Goal: Task Accomplishment & Management: Complete application form

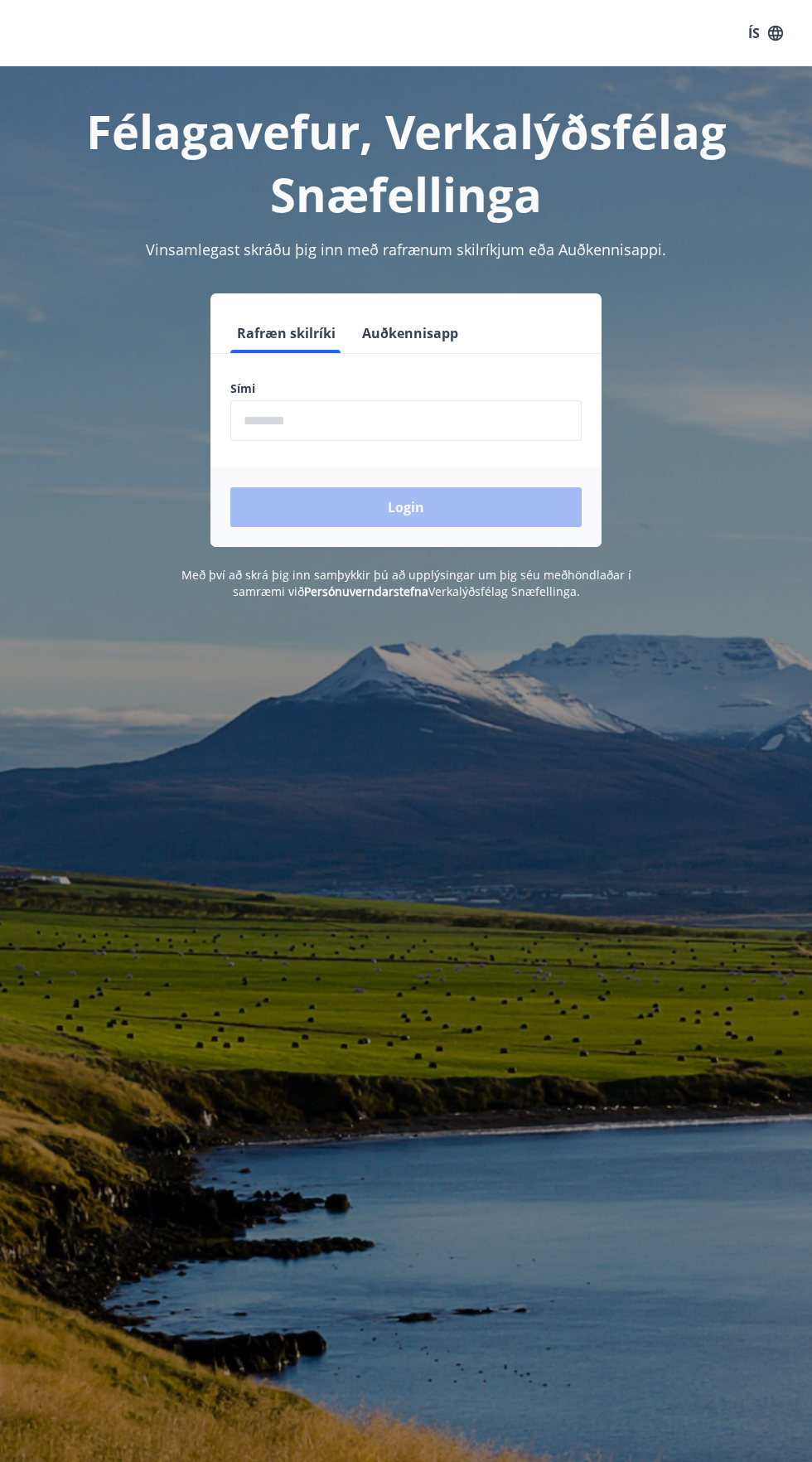
click at [273, 420] on input "phone" at bounding box center [406, 420] width 351 height 40
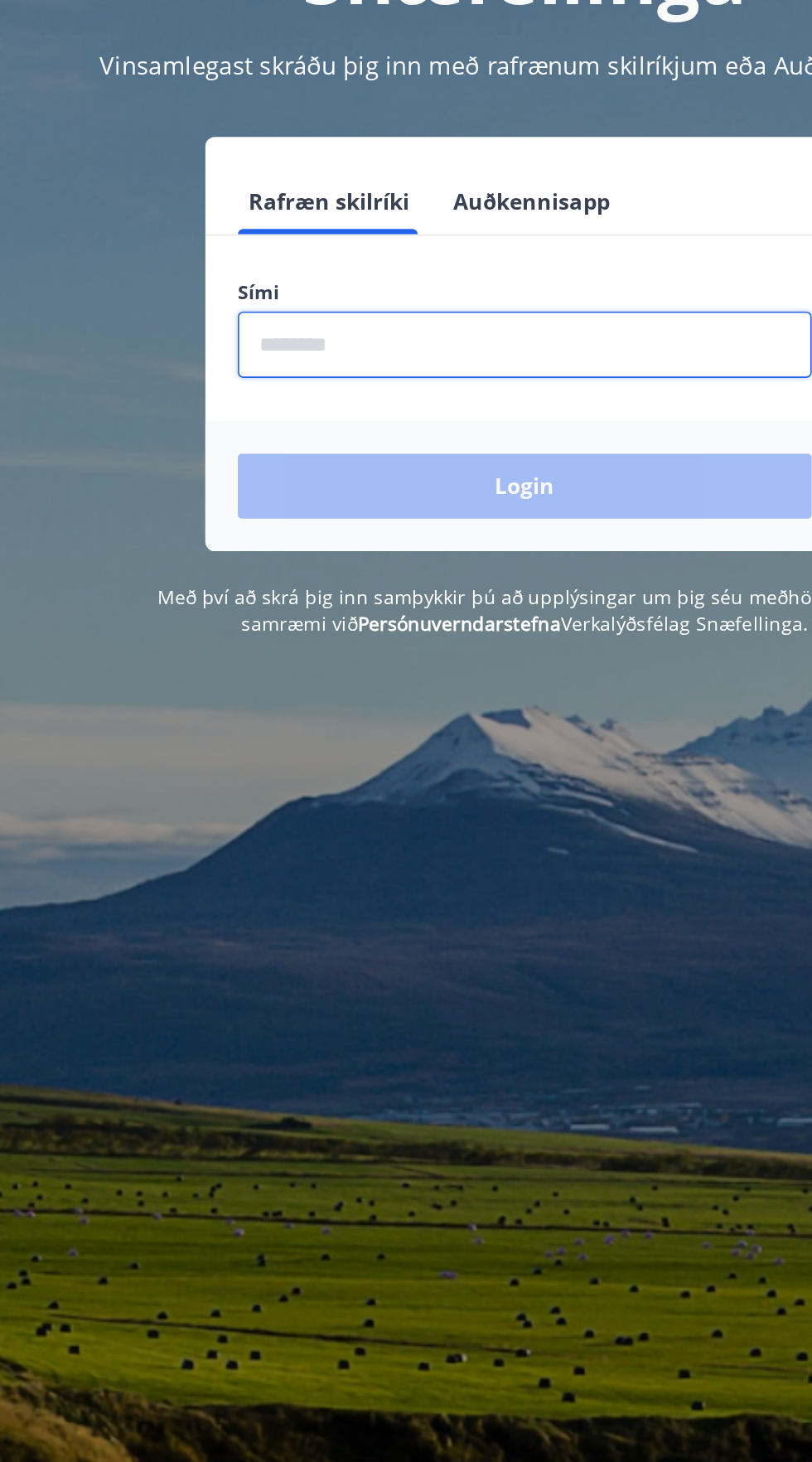
type input "********"
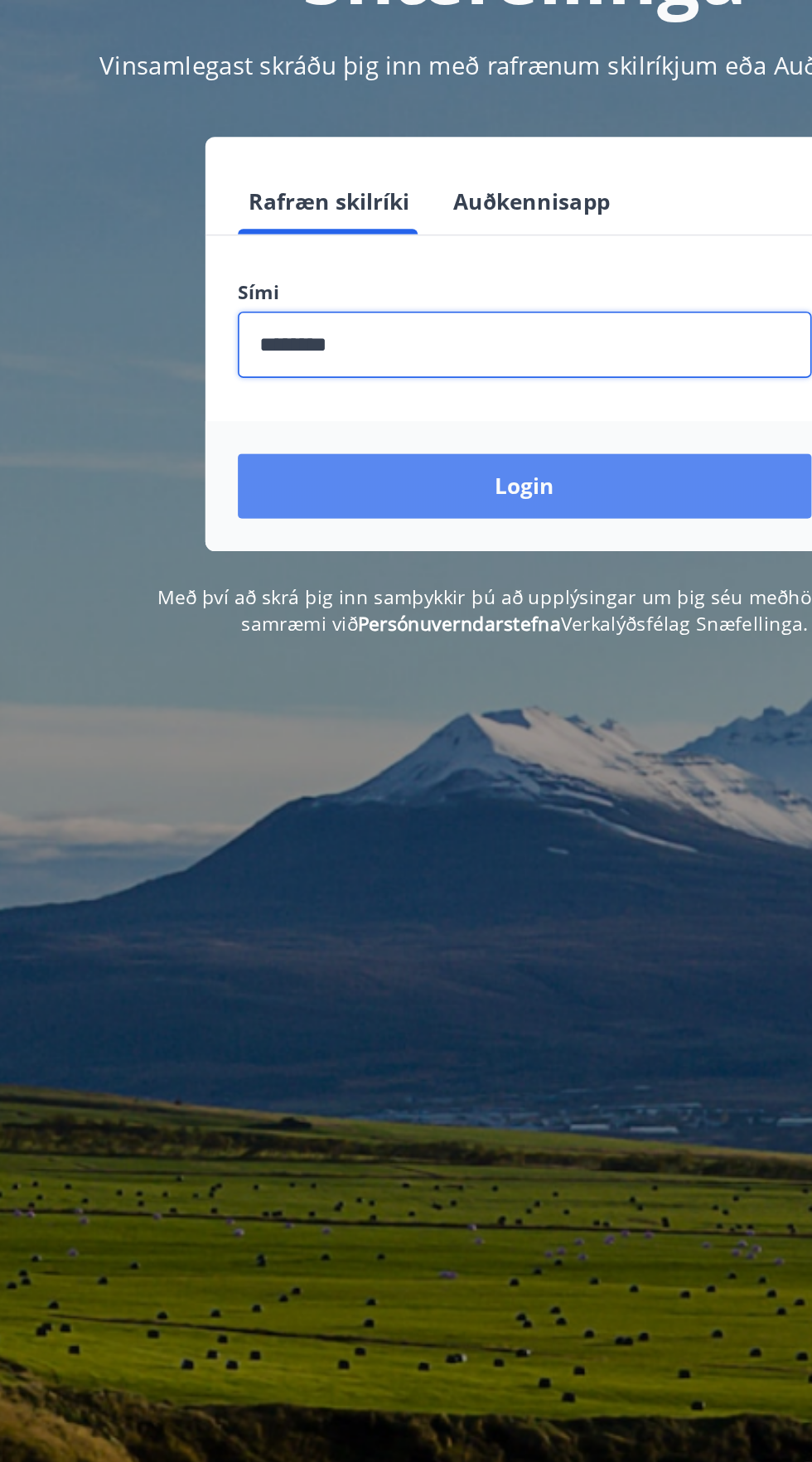
click at [287, 509] on button "Login" at bounding box center [406, 507] width 351 height 40
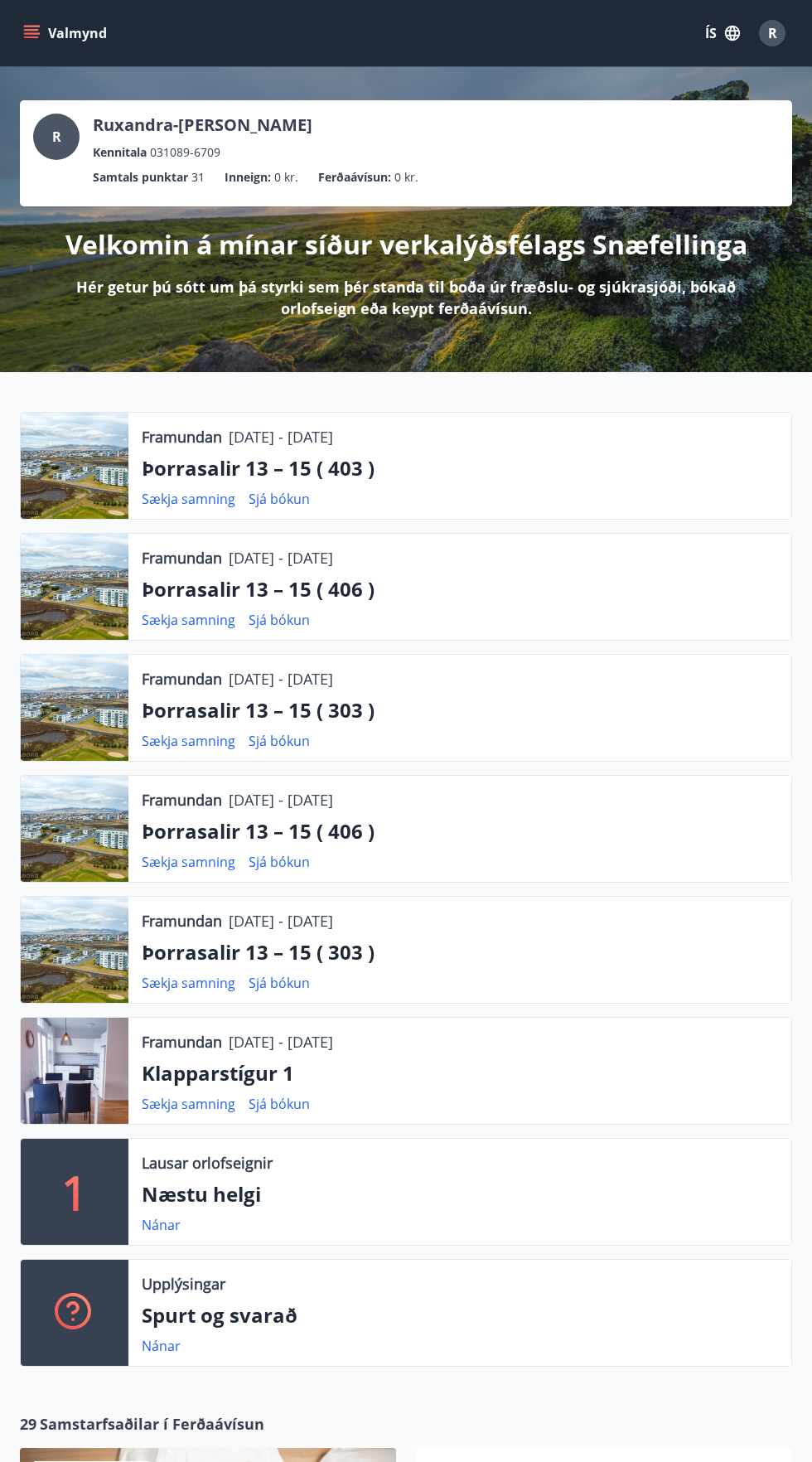
click at [710, 33] on button "ÍS" at bounding box center [723, 33] width 53 height 30
click at [540, 105] on span "English" at bounding box center [523, 104] width 40 height 16
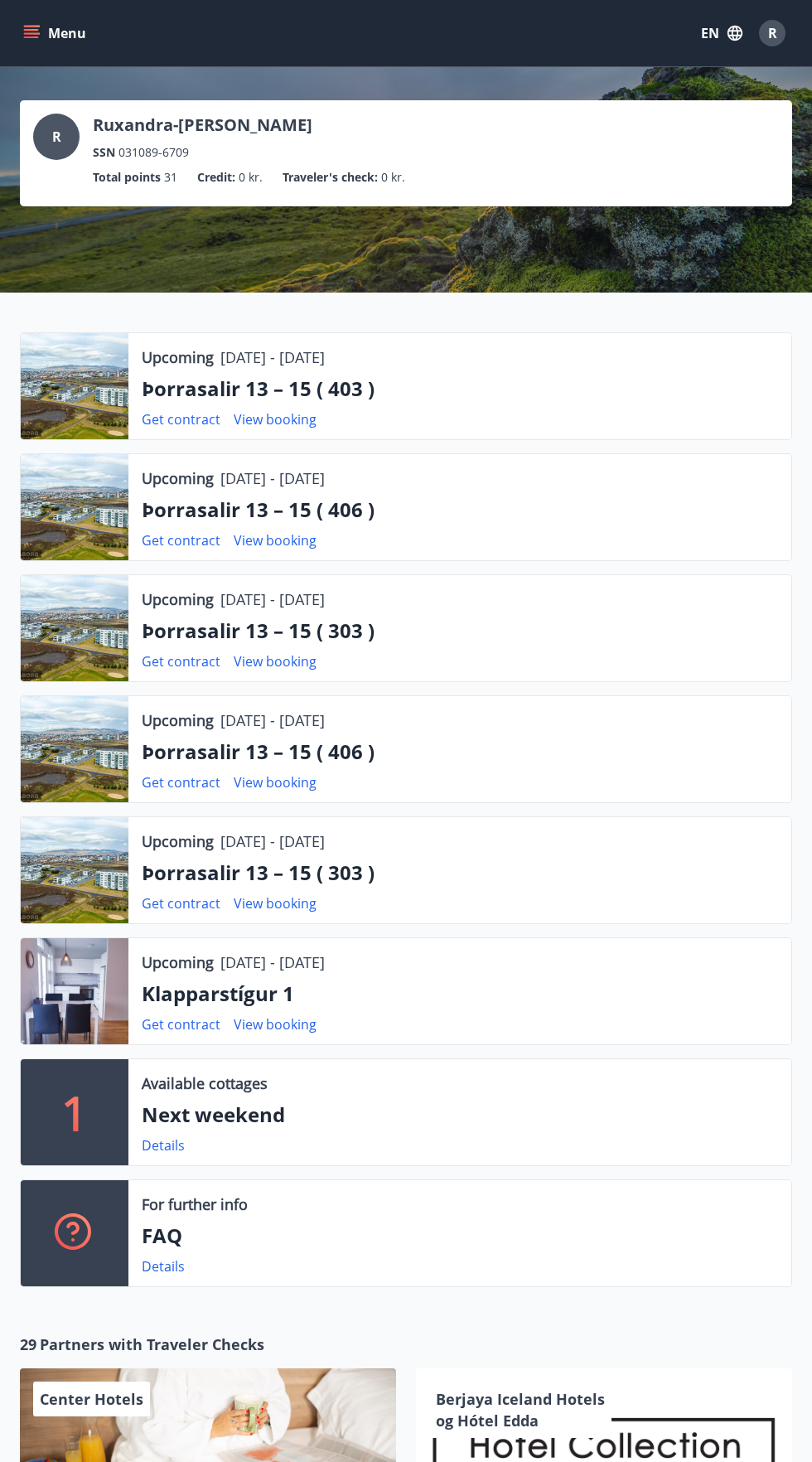
click at [29, 29] on icon "menu" at bounding box center [32, 30] width 15 height 2
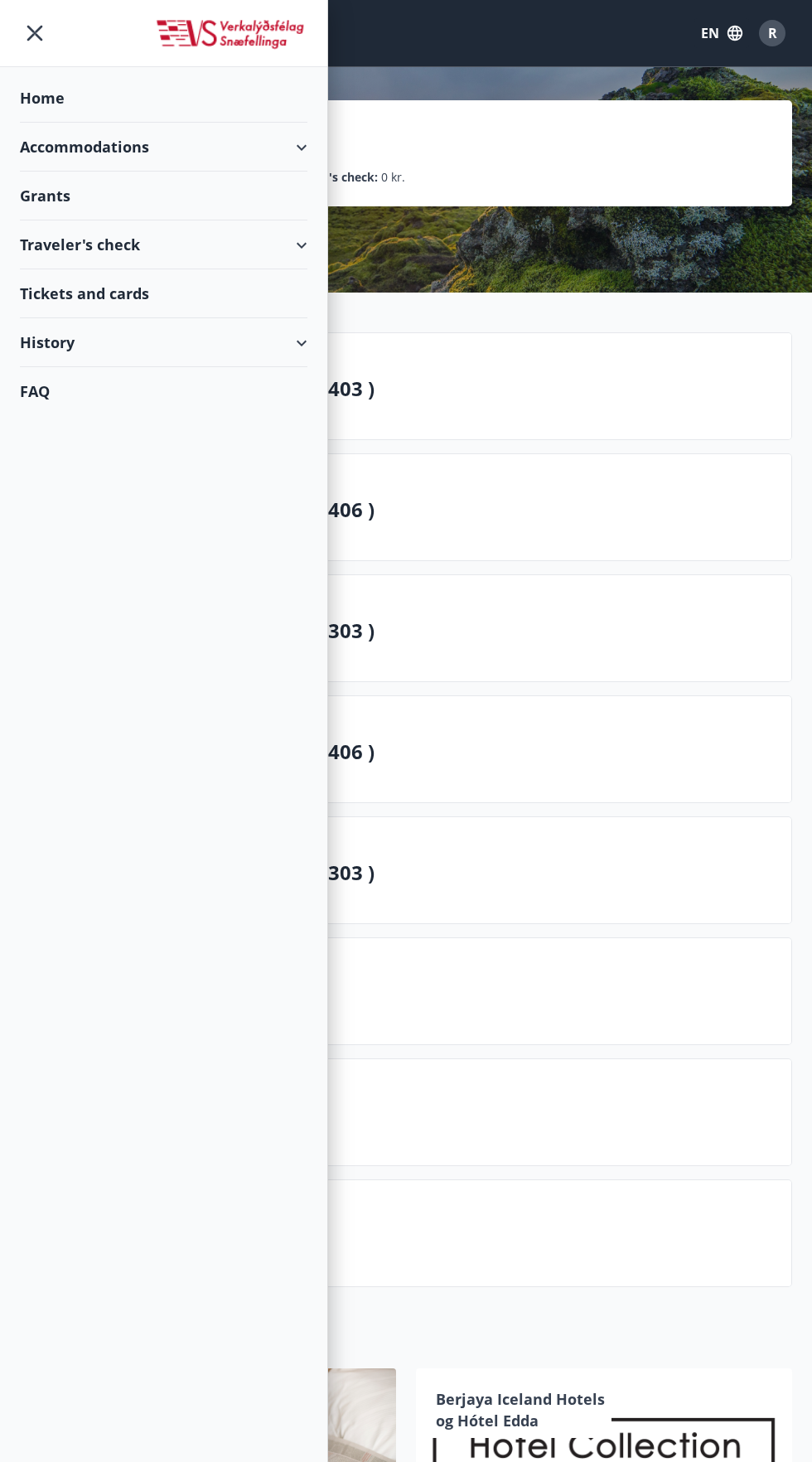
click at [45, 122] on div "Grants" at bounding box center [164, 98] width 288 height 49
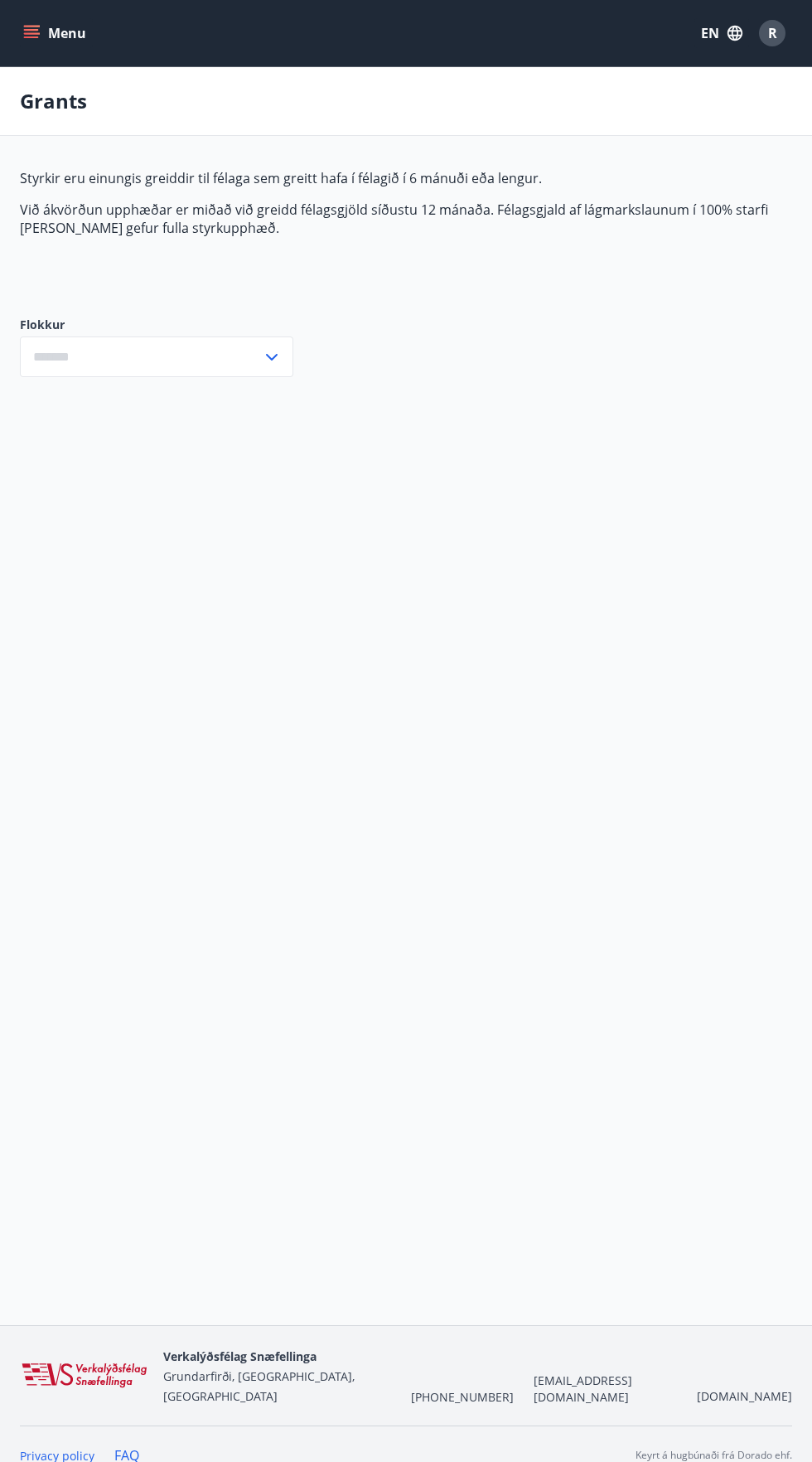
type input "***"
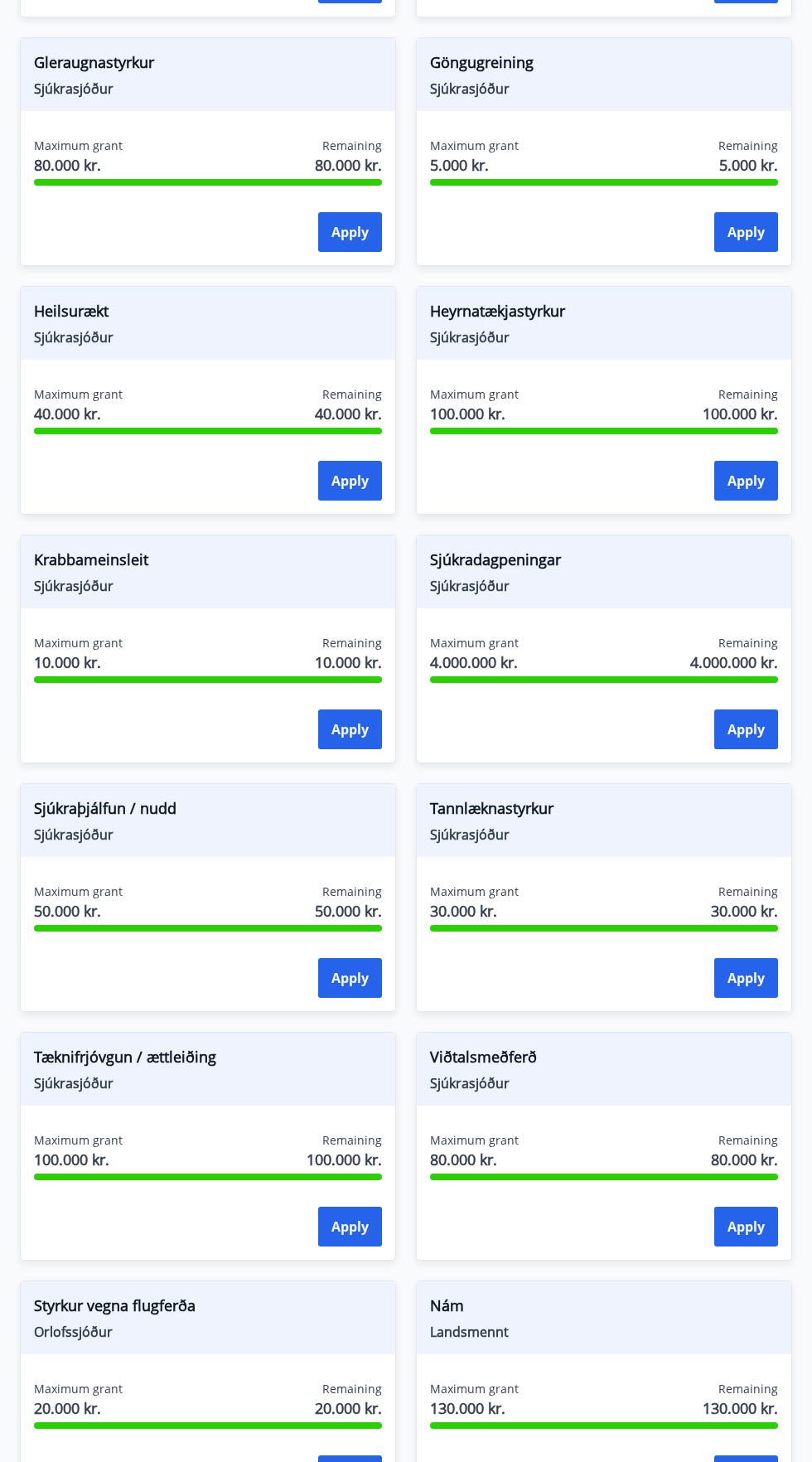
scroll to position [942, 0]
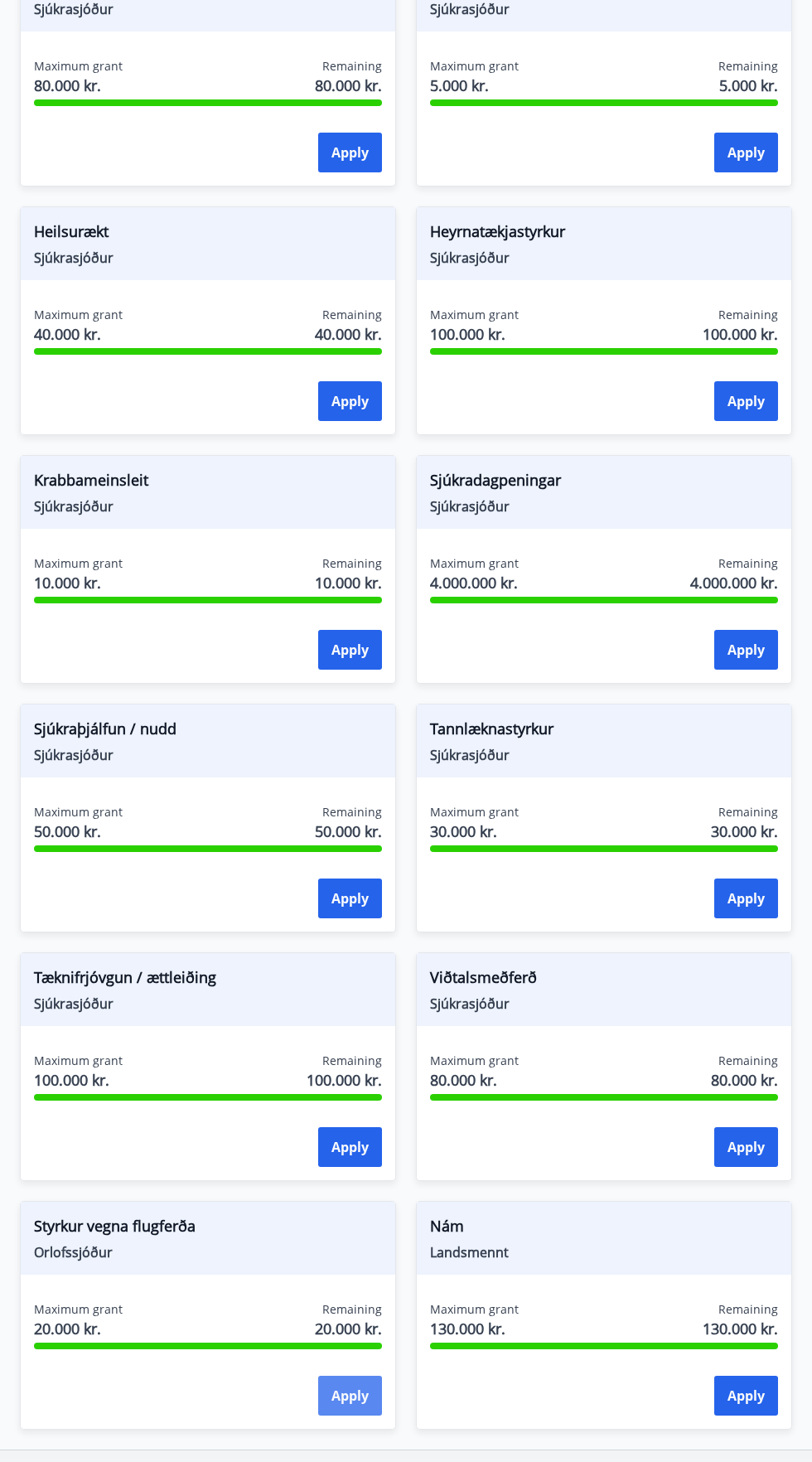
click at [338, 1388] on button "Apply" at bounding box center [350, 1396] width 64 height 40
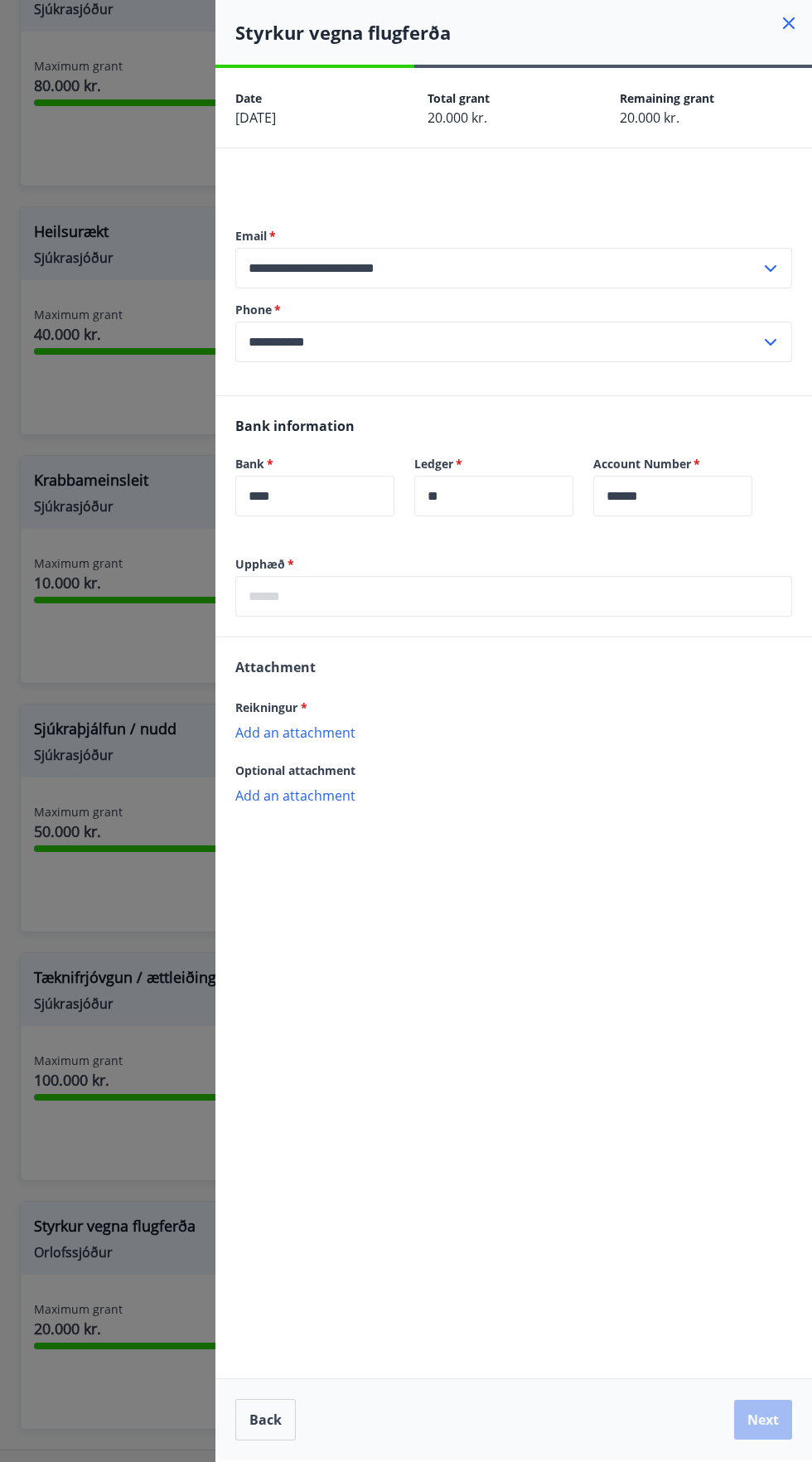
click at [269, 593] on input "text" at bounding box center [514, 596] width 557 height 40
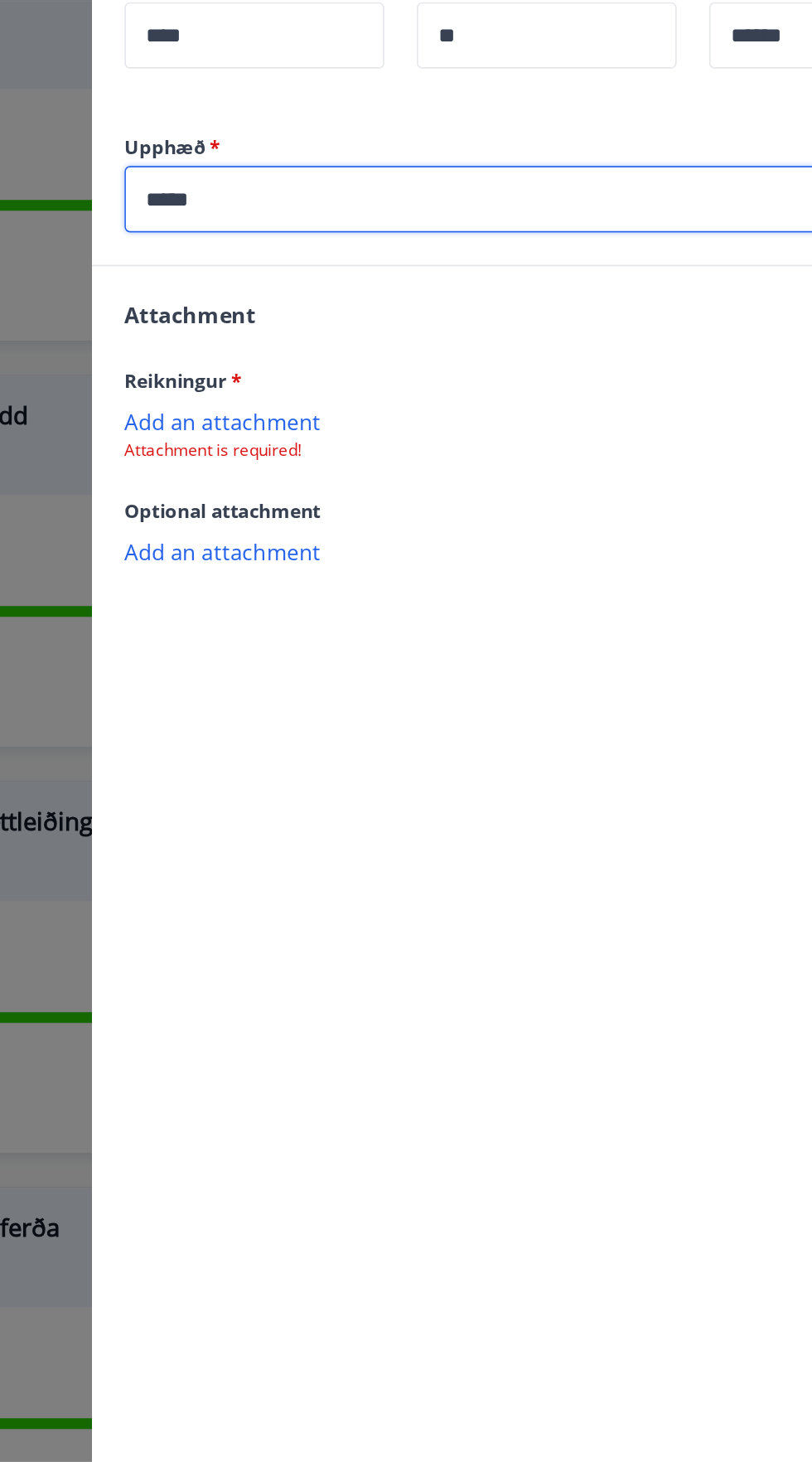
type input "*****"
click at [264, 734] on p "Add an attachment" at bounding box center [514, 732] width 557 height 17
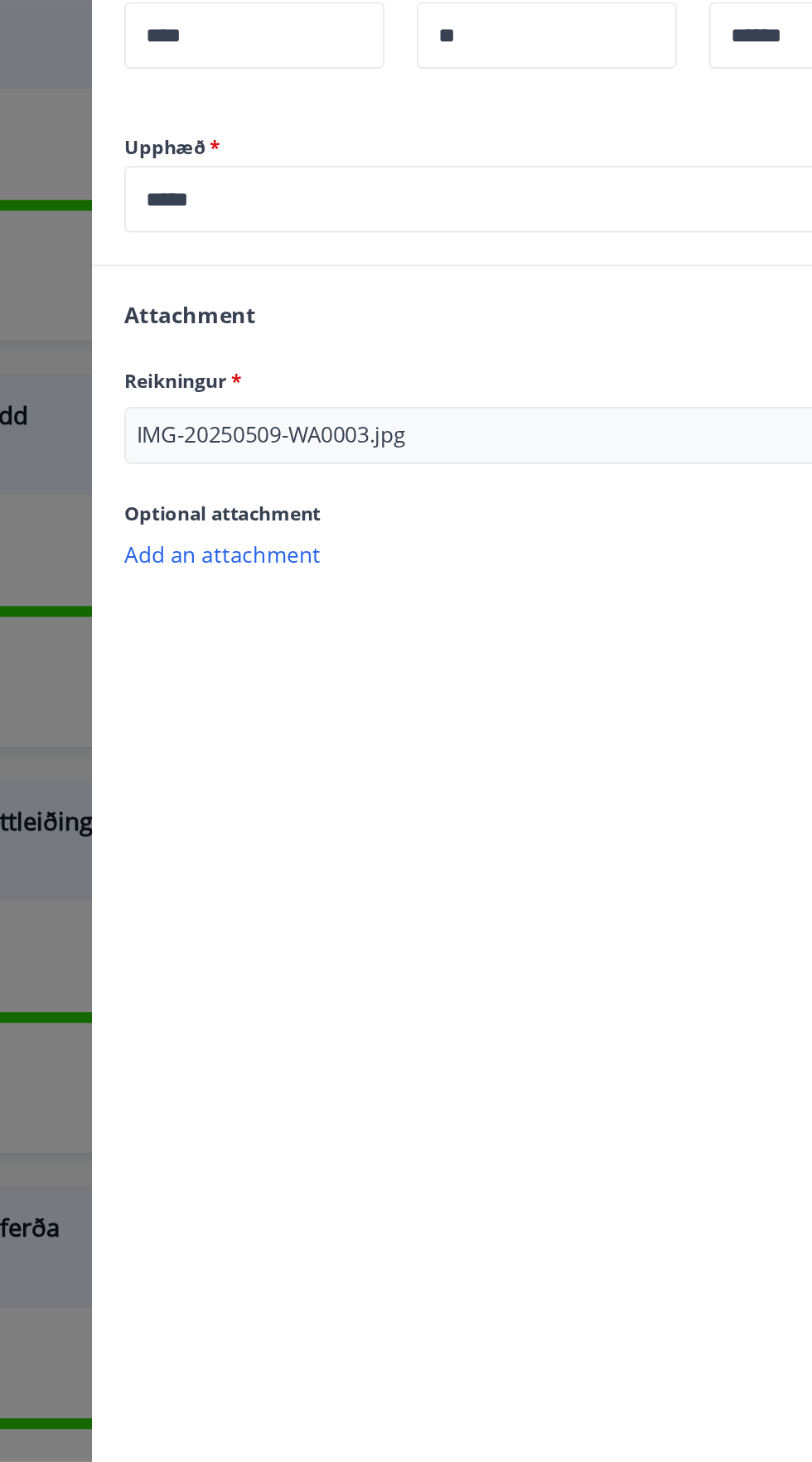
click at [263, 813] on p "Add an attachment" at bounding box center [514, 813] width 557 height 17
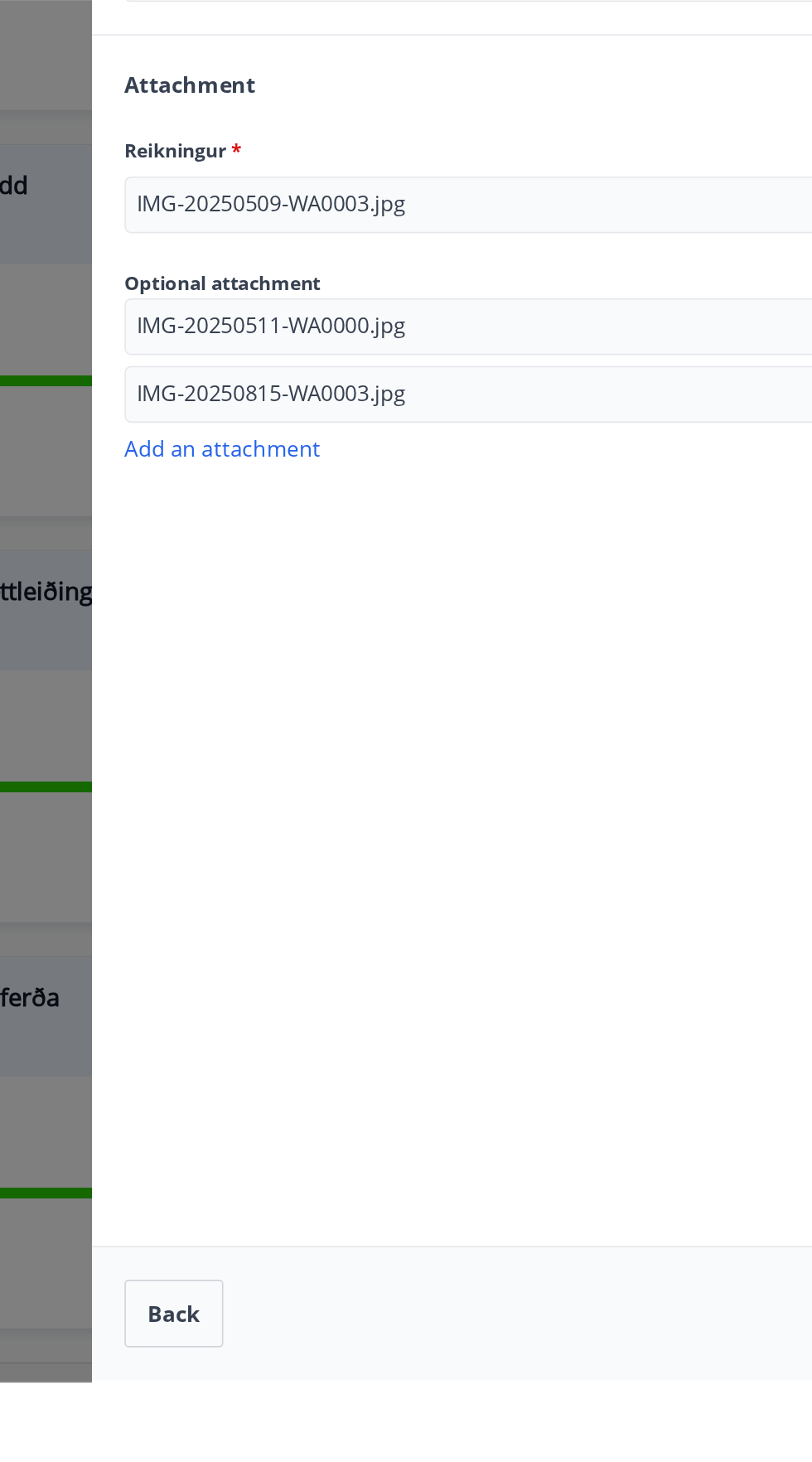
scroll to position [0, 0]
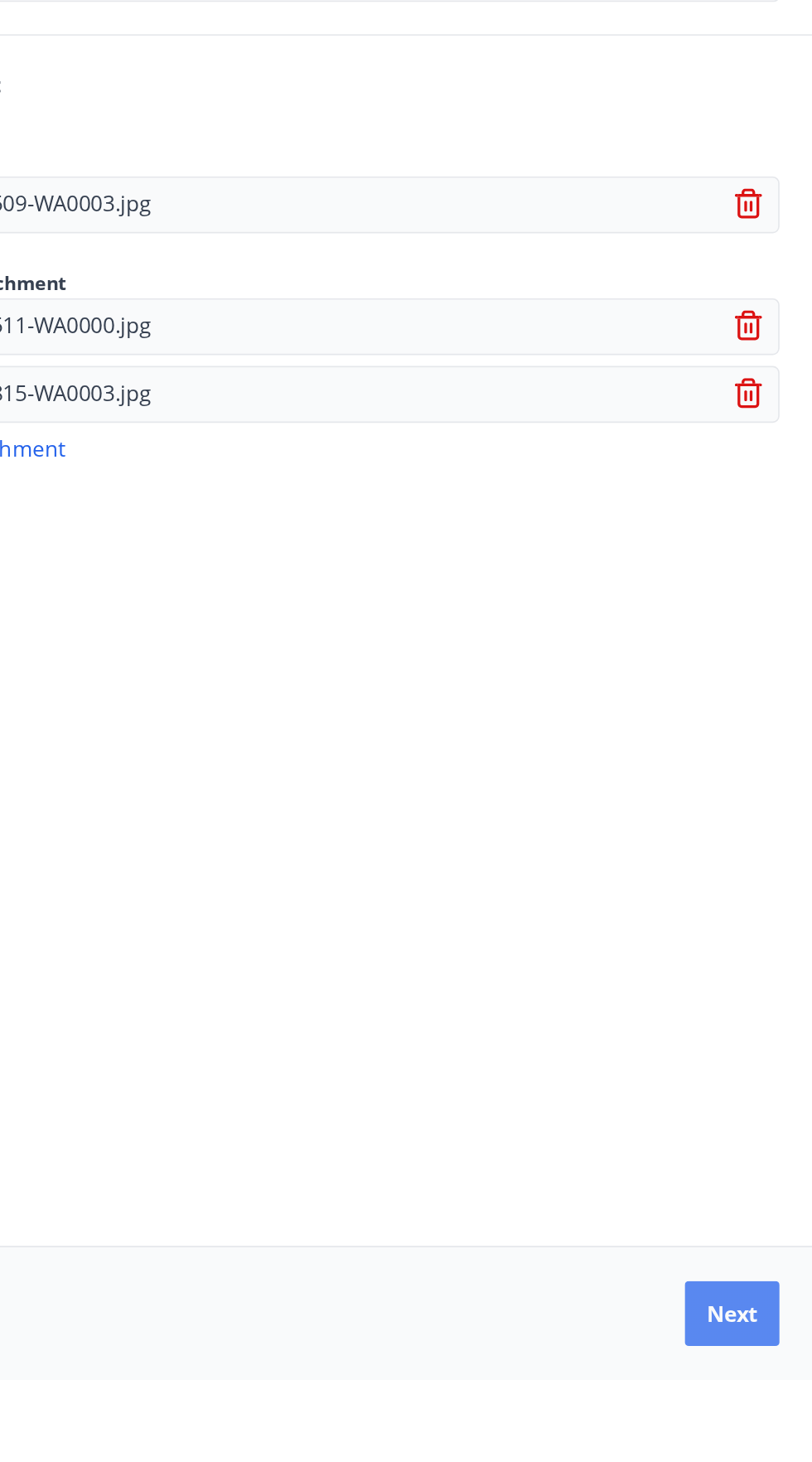
click at [763, 1439] on button "Next" at bounding box center [763, 1420] width 58 height 40
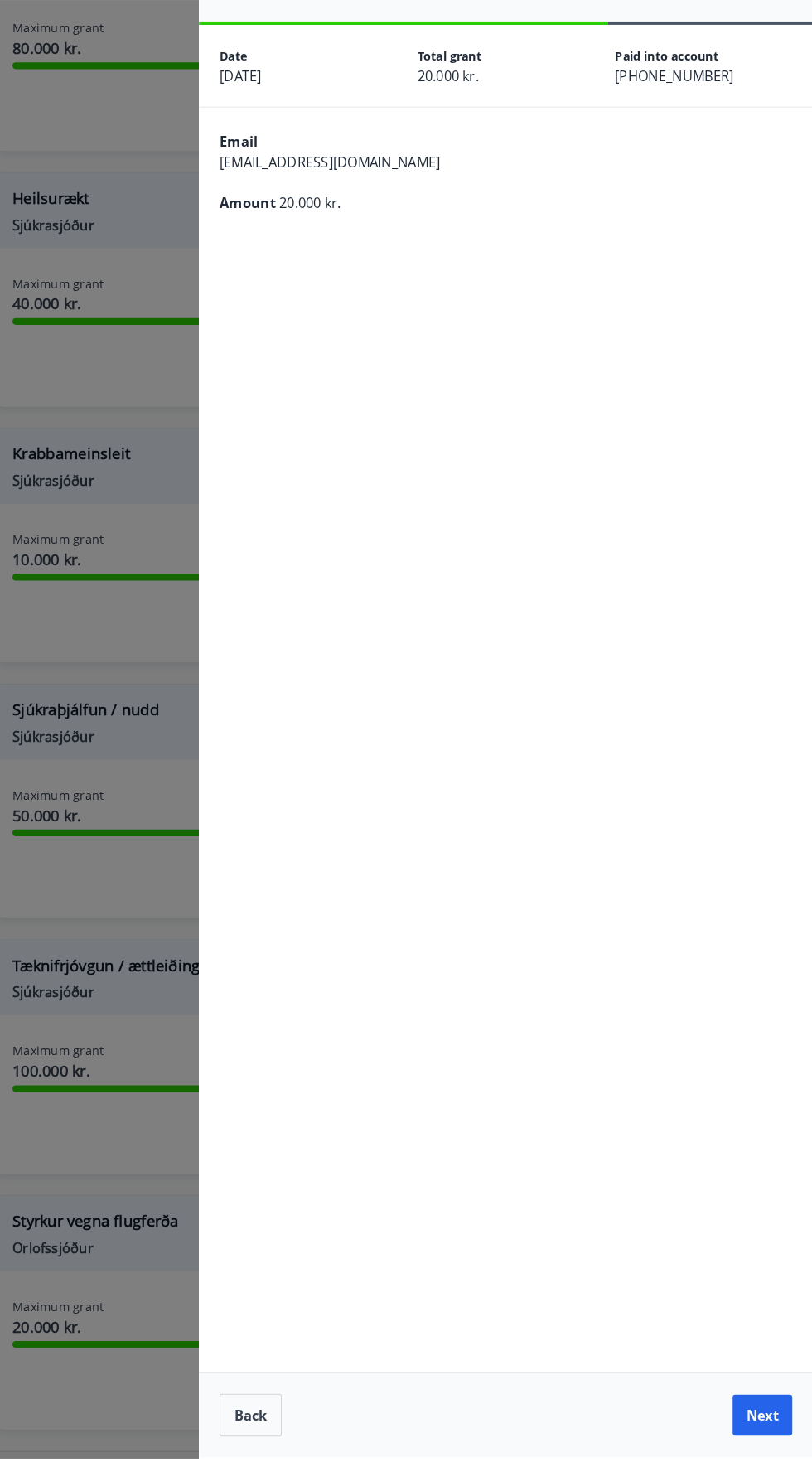
scroll to position [937, 0]
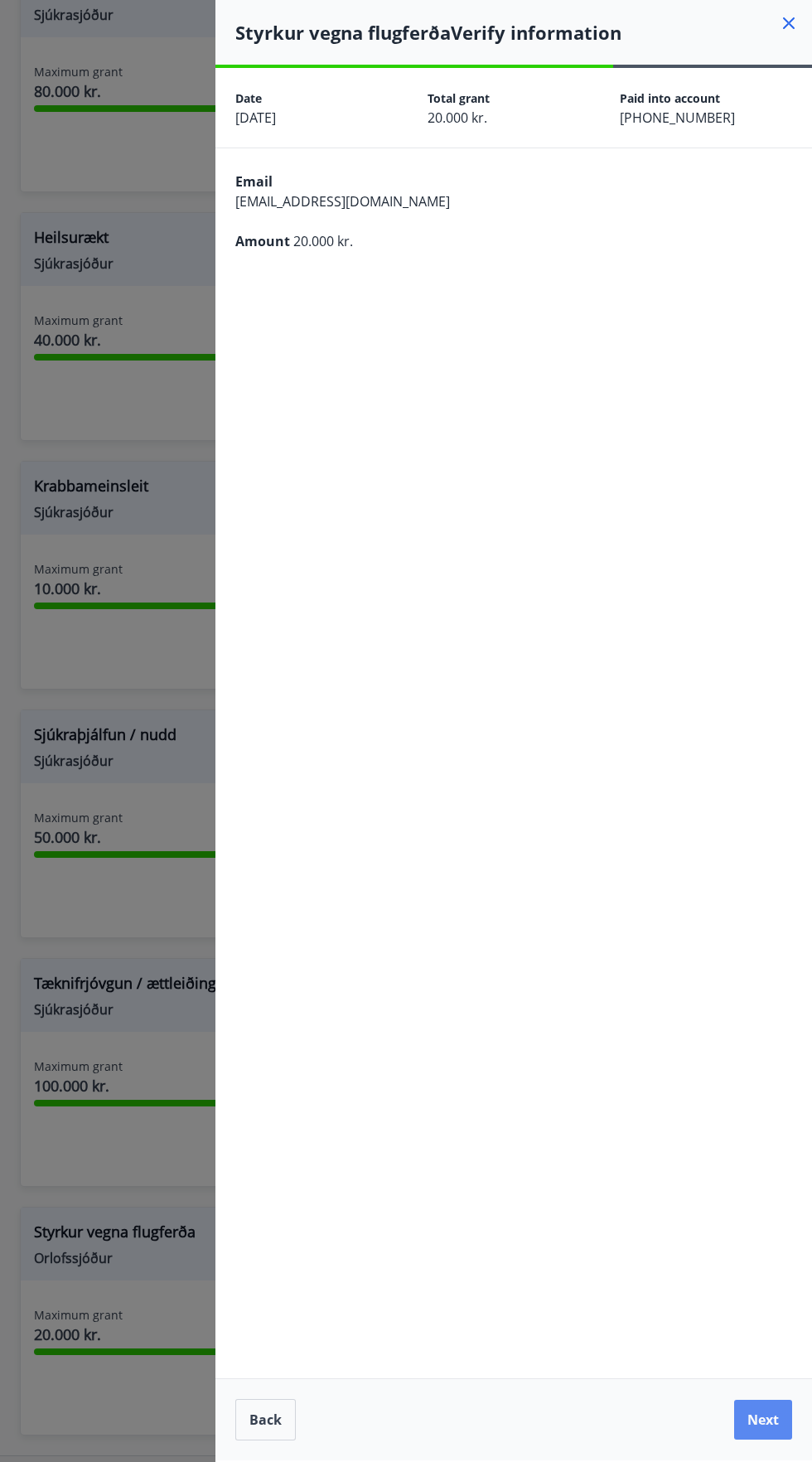
click at [762, 1439] on button "Next" at bounding box center [763, 1420] width 58 height 40
click at [766, 1413] on button "Next" at bounding box center [763, 1420] width 58 height 40
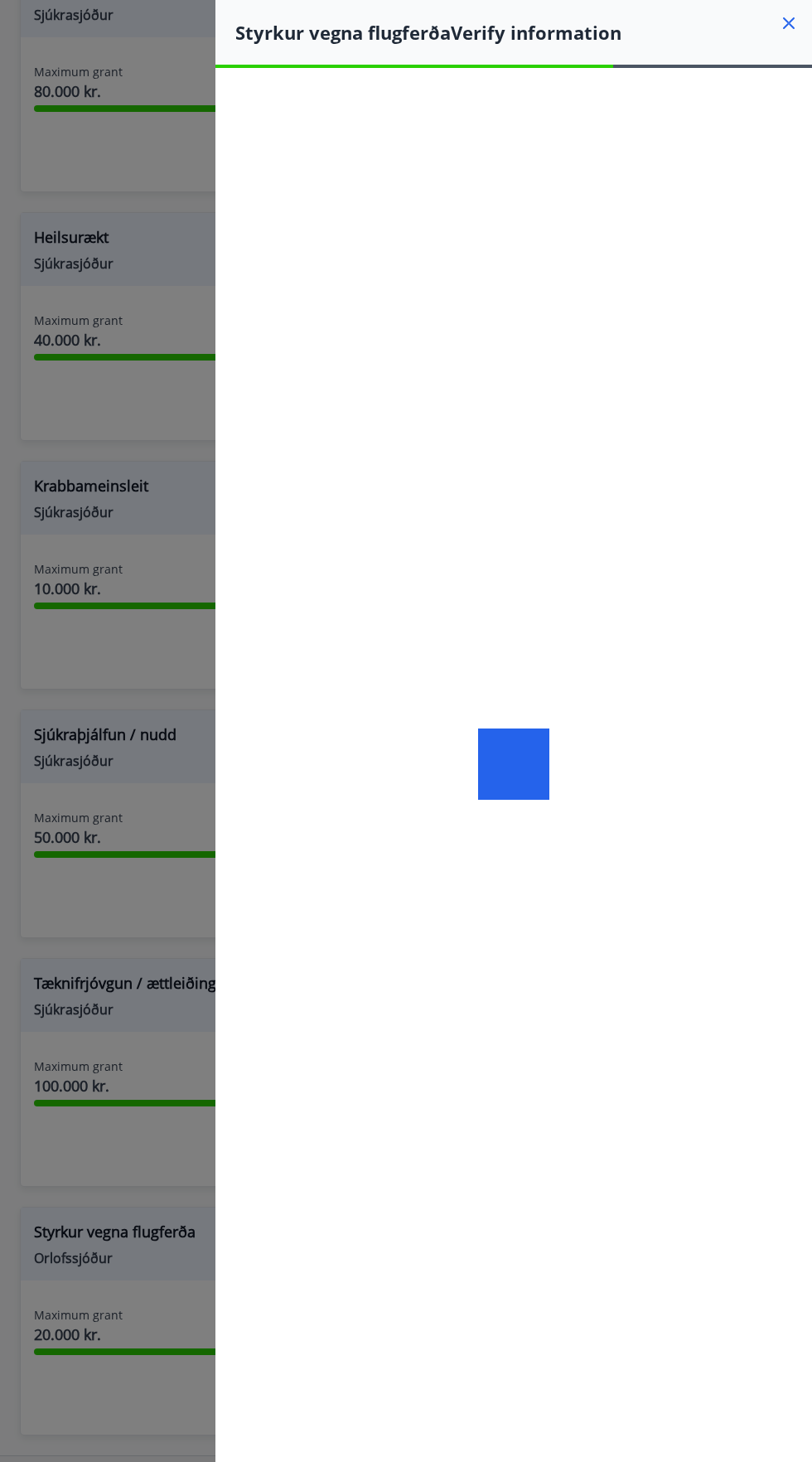
scroll to position [0, 0]
